Goal: Find specific page/section: Find specific page/section

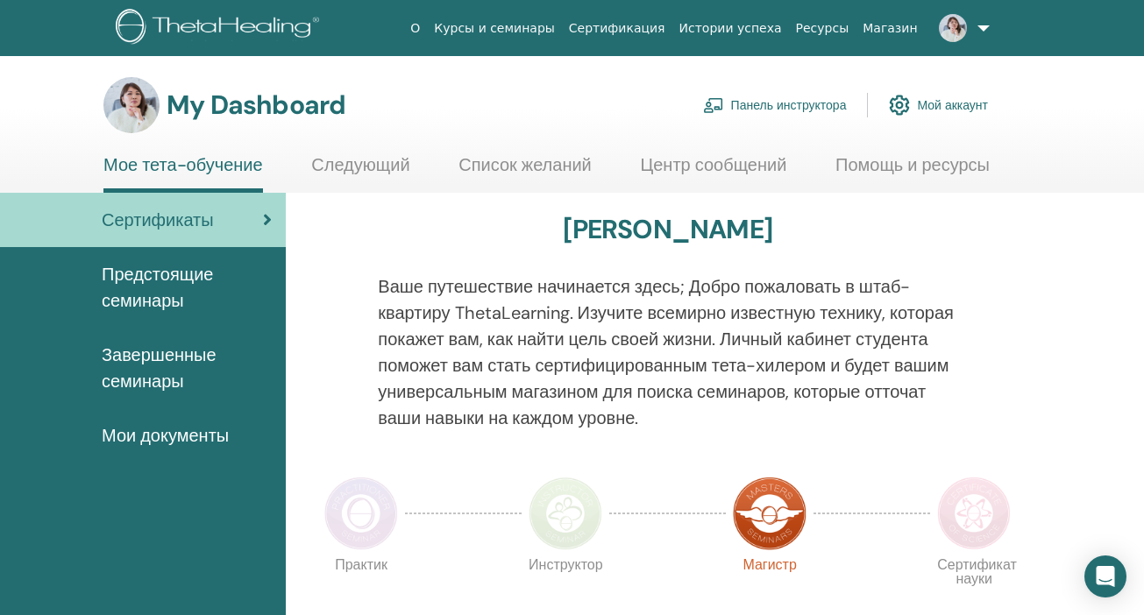
click at [761, 102] on link "Панель инструктора" at bounding box center [775, 105] width 144 height 39
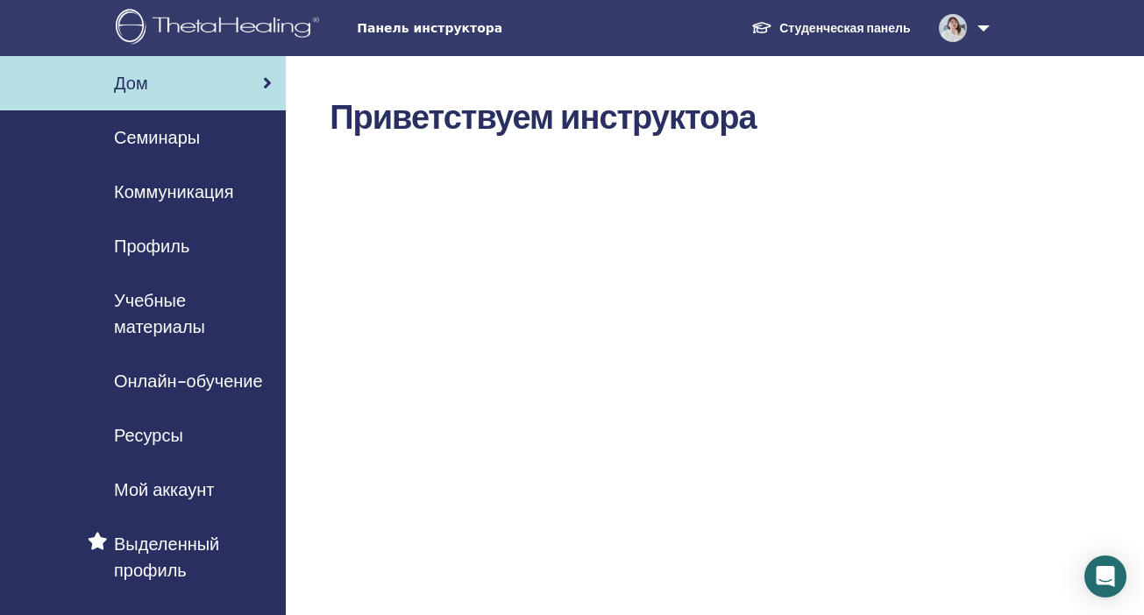
click at [136, 296] on span "Учебные материалы" at bounding box center [193, 313] width 158 height 53
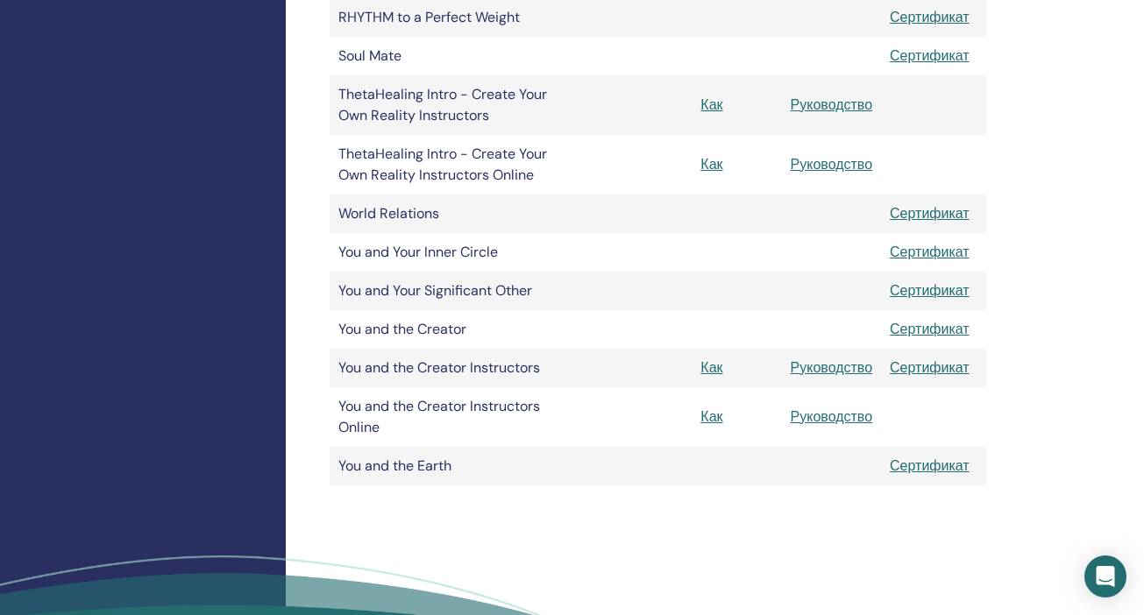
scroll to position [1231, 0]
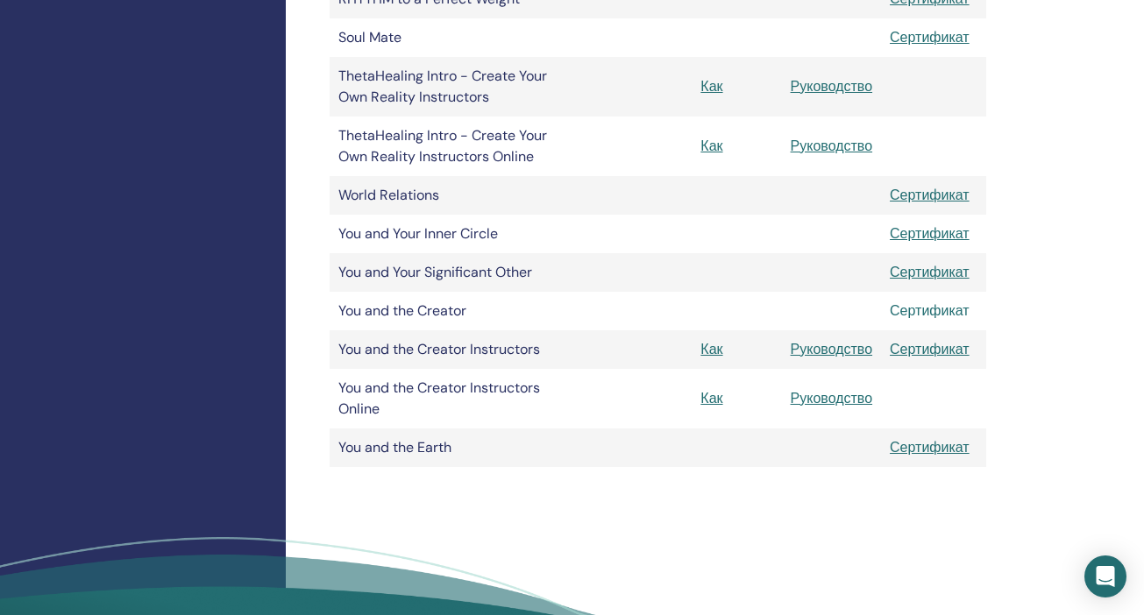
click at [925, 309] on link "Сертификат" at bounding box center [929, 310] width 80 height 18
